Goal: Communication & Community: Answer question/provide support

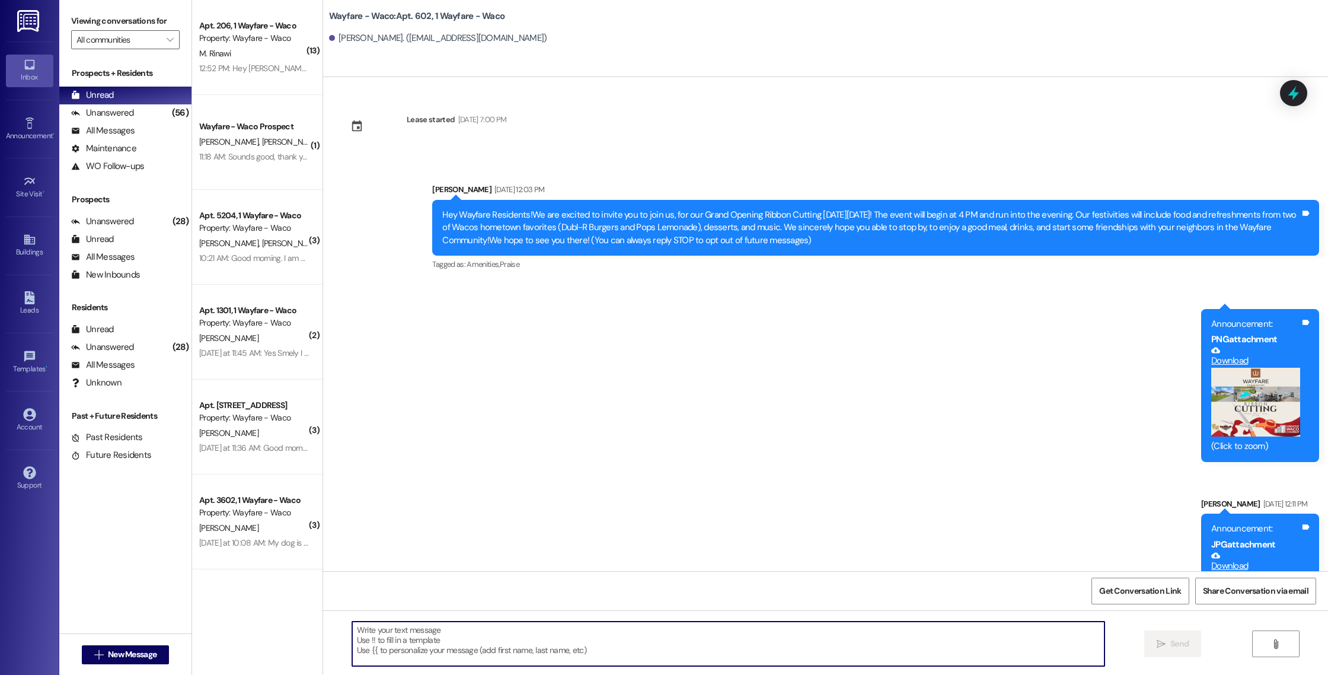
scroll to position [5484, 0]
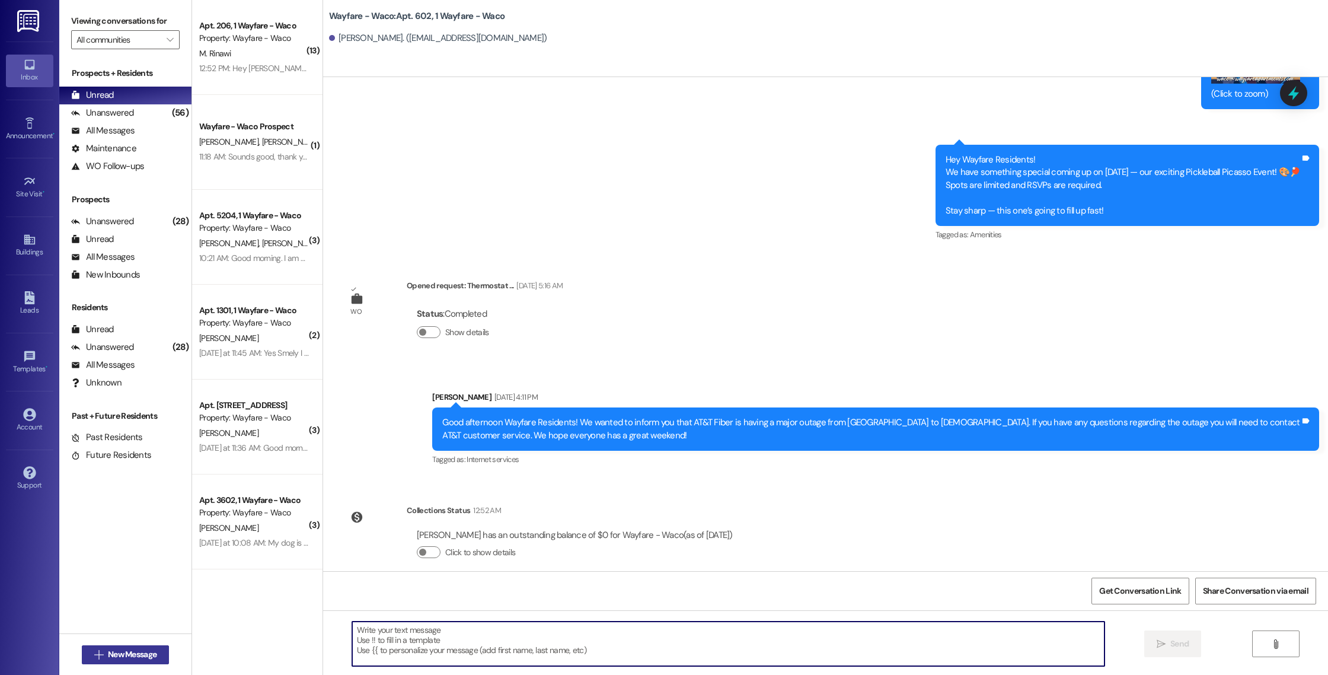
click at [154, 654] on span "New Message" at bounding box center [132, 654] width 53 height 12
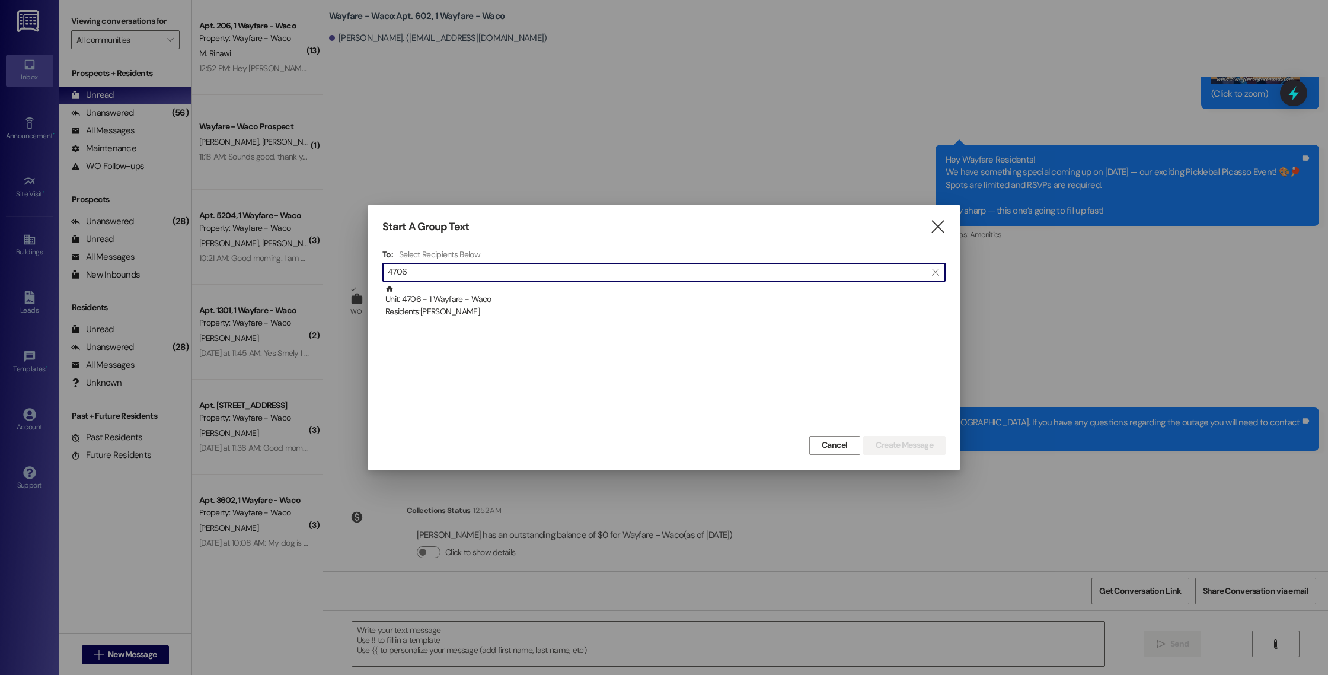
type input "4706"
click at [669, 323] on div "Unit: 4706 - 1 Wayfare - Waco Residents: [PERSON_NAME]" at bounding box center [663, 359] width 563 height 148
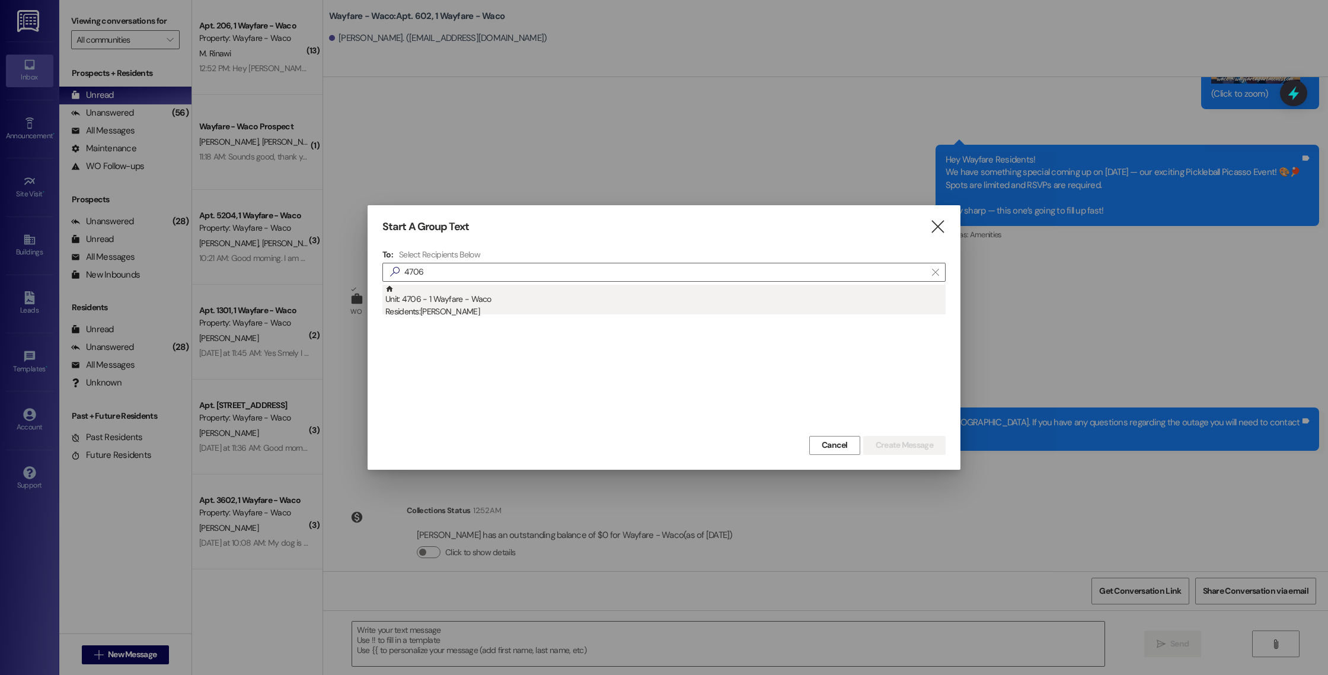
click at [672, 294] on div "Unit: 4706 - 1 Wayfare - Waco Residents: [PERSON_NAME]" at bounding box center [665, 302] width 560 height 34
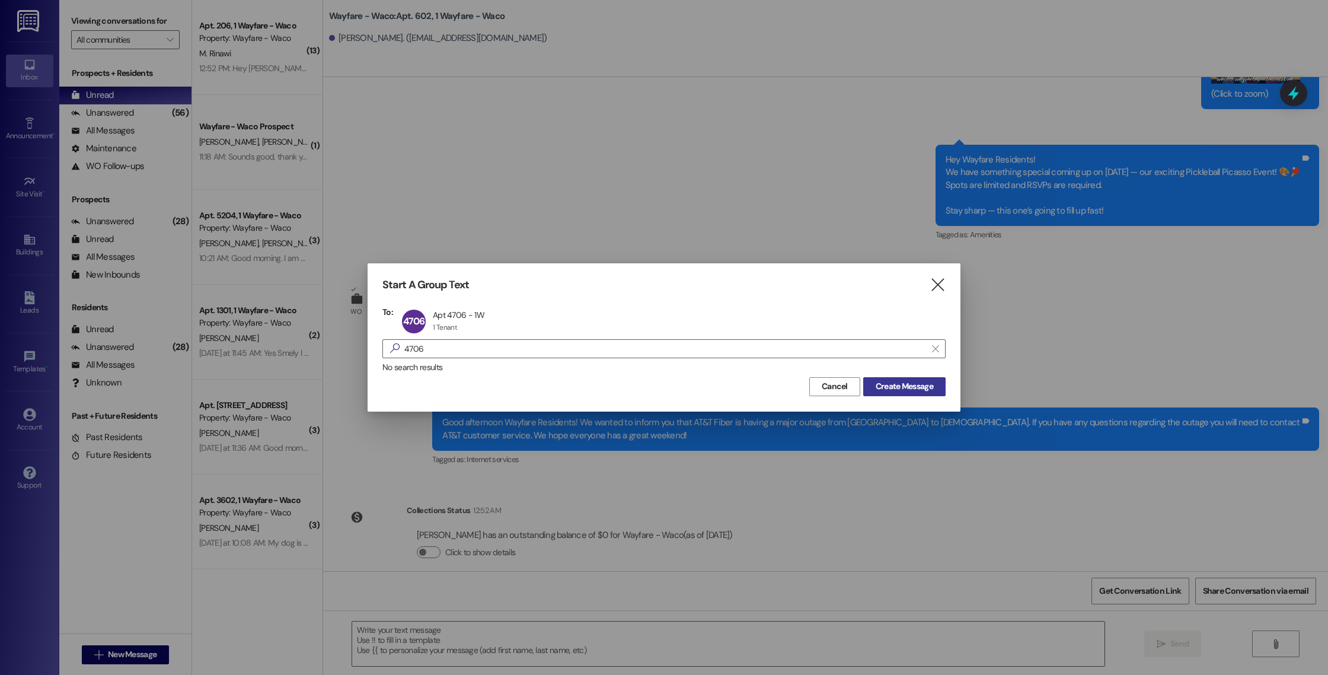
click at [882, 388] on span "Create Message" at bounding box center [905, 386] width 58 height 12
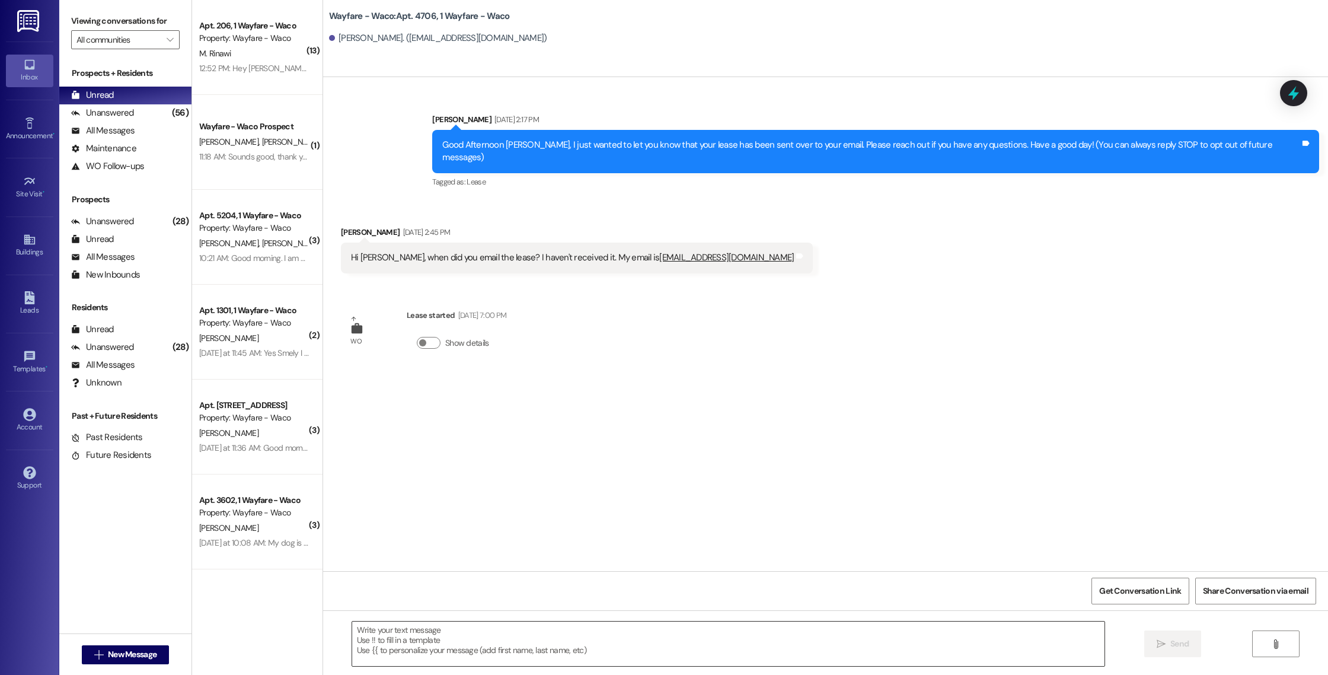
scroll to position [0, 0]
click at [505, 657] on textarea at bounding box center [728, 643] width 752 height 44
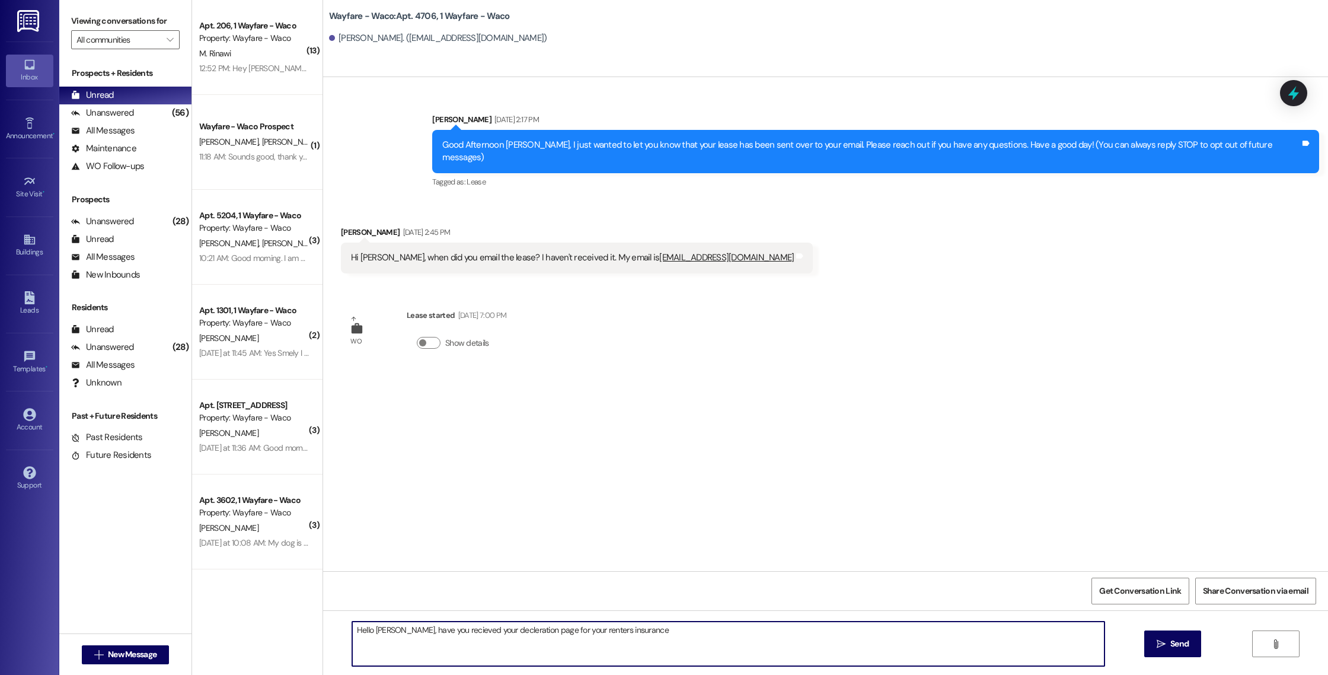
click at [527, 631] on textarea "Hello [PERSON_NAME], have you recieved your decleration page for your renters i…" at bounding box center [728, 643] width 752 height 44
click at [714, 632] on textarea "Hello [PERSON_NAME], have you recieved your decleration page with the unit numb…" at bounding box center [728, 643] width 752 height 44
type textarea "Hello [PERSON_NAME], have you received your declaration page with the unit numb…"
click at [1152, 650] on button " Send" at bounding box center [1173, 643] width 58 height 27
